Goal: Task Accomplishment & Management: Manage account settings

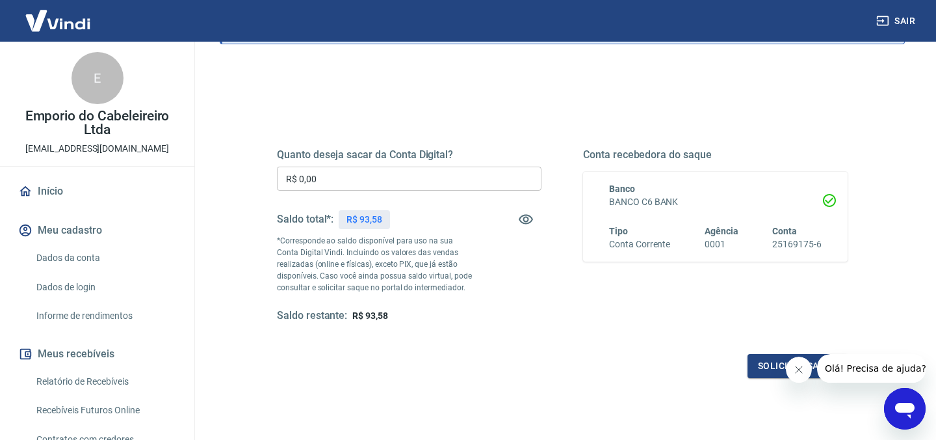
scroll to position [120, 0]
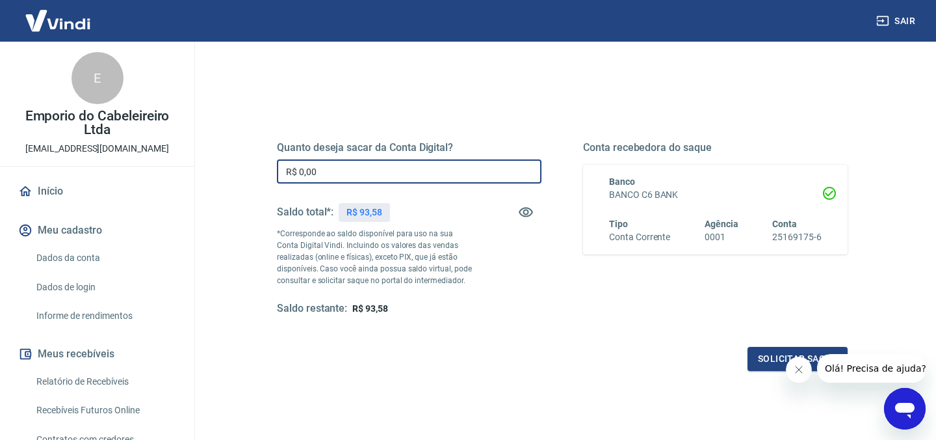
click at [346, 173] on input "R$ 0,00" at bounding box center [409, 171] width 265 height 24
type input "R$ 93,58"
click at [754, 364] on button "Solicitar saque" at bounding box center [798, 359] width 100 height 24
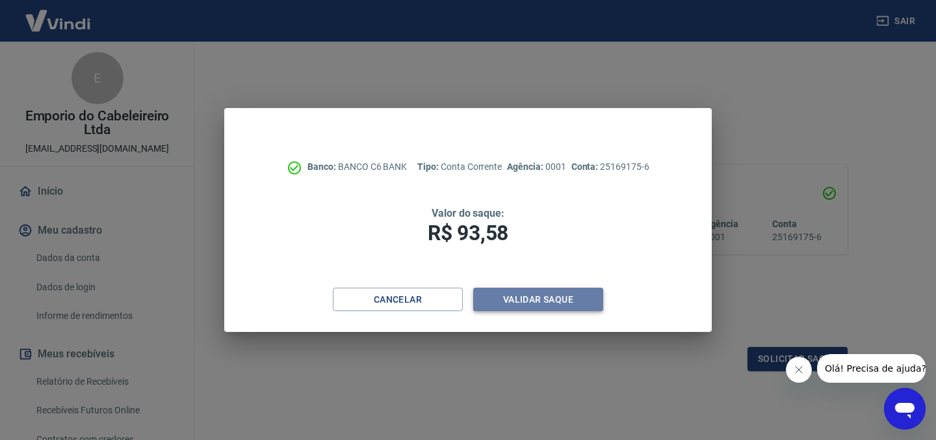
click at [550, 304] on button "Validar saque" at bounding box center [538, 299] width 130 height 24
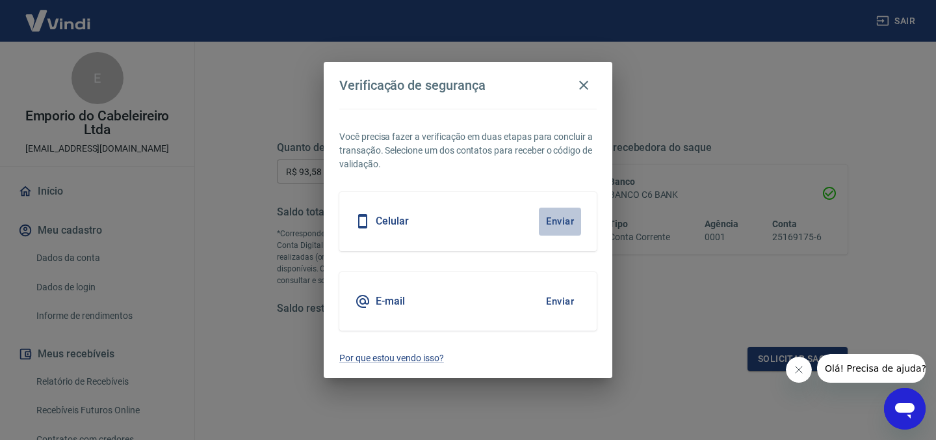
click at [571, 220] on button "Enviar" at bounding box center [560, 220] width 42 height 27
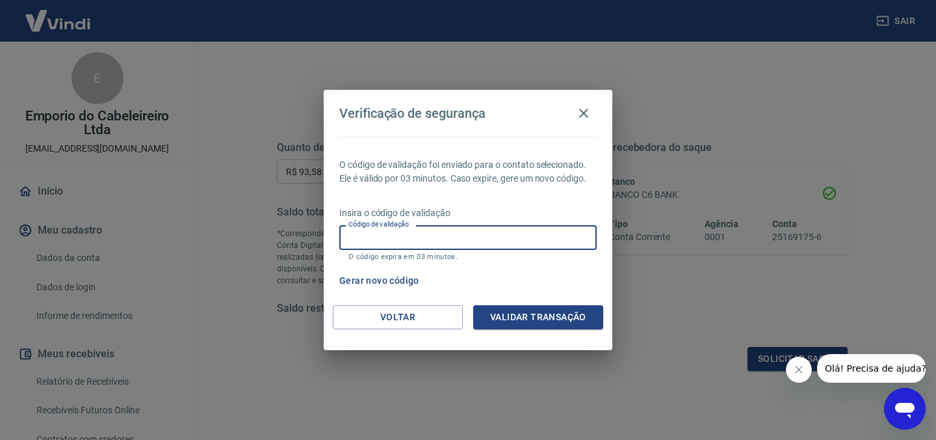
click at [497, 239] on input "Código de validação" at bounding box center [467, 237] width 257 height 24
type input "272378"
click at [549, 311] on button "Validar transação" at bounding box center [538, 317] width 130 height 24
